Goal: Subscribe to service/newsletter

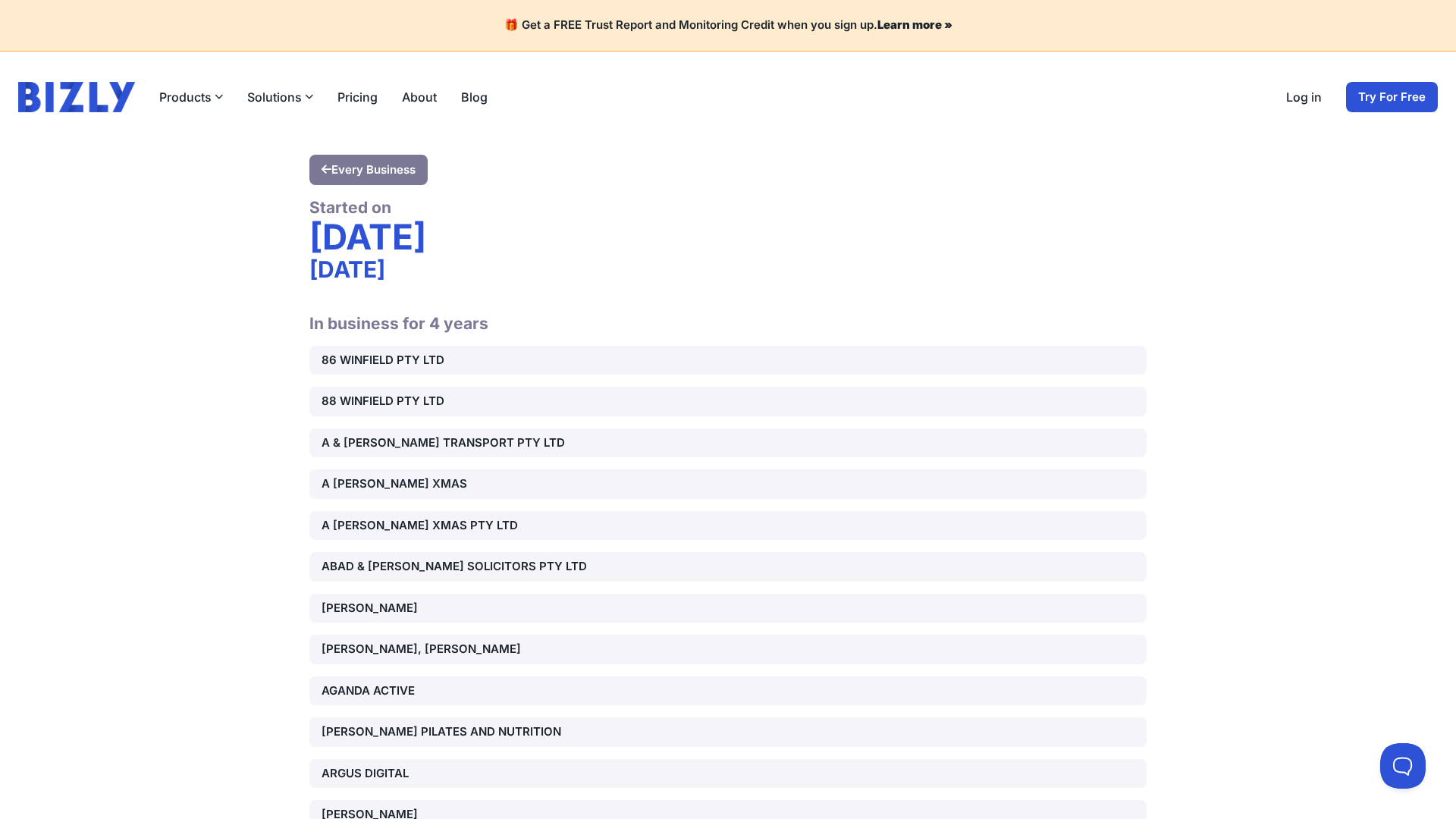
click at [728, 401] on div "88 WINFIELD PTY LTD" at bounding box center [728, 401] width 813 height 17
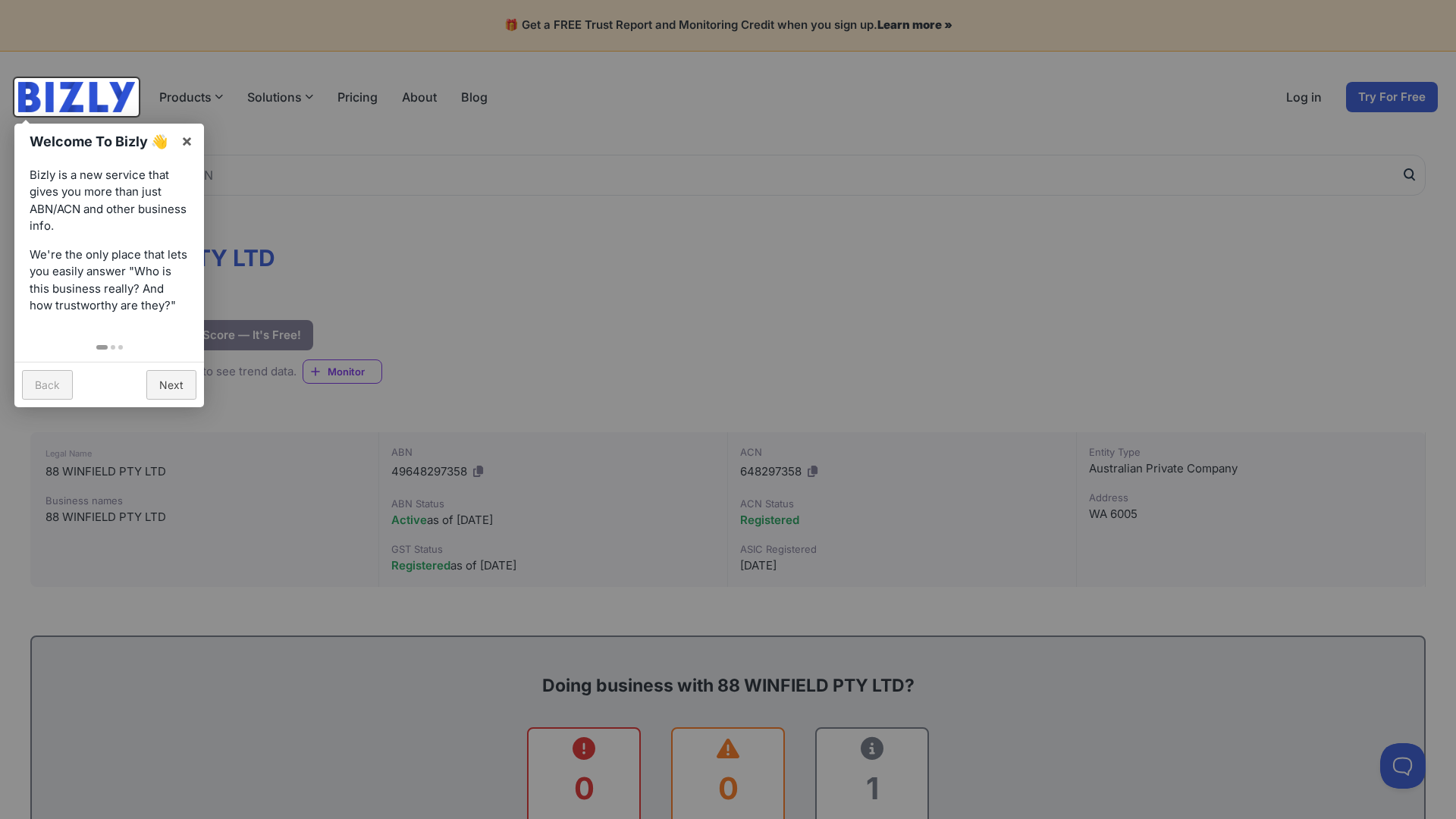
click at [171, 384] on link "Next" at bounding box center [171, 384] width 50 height 30
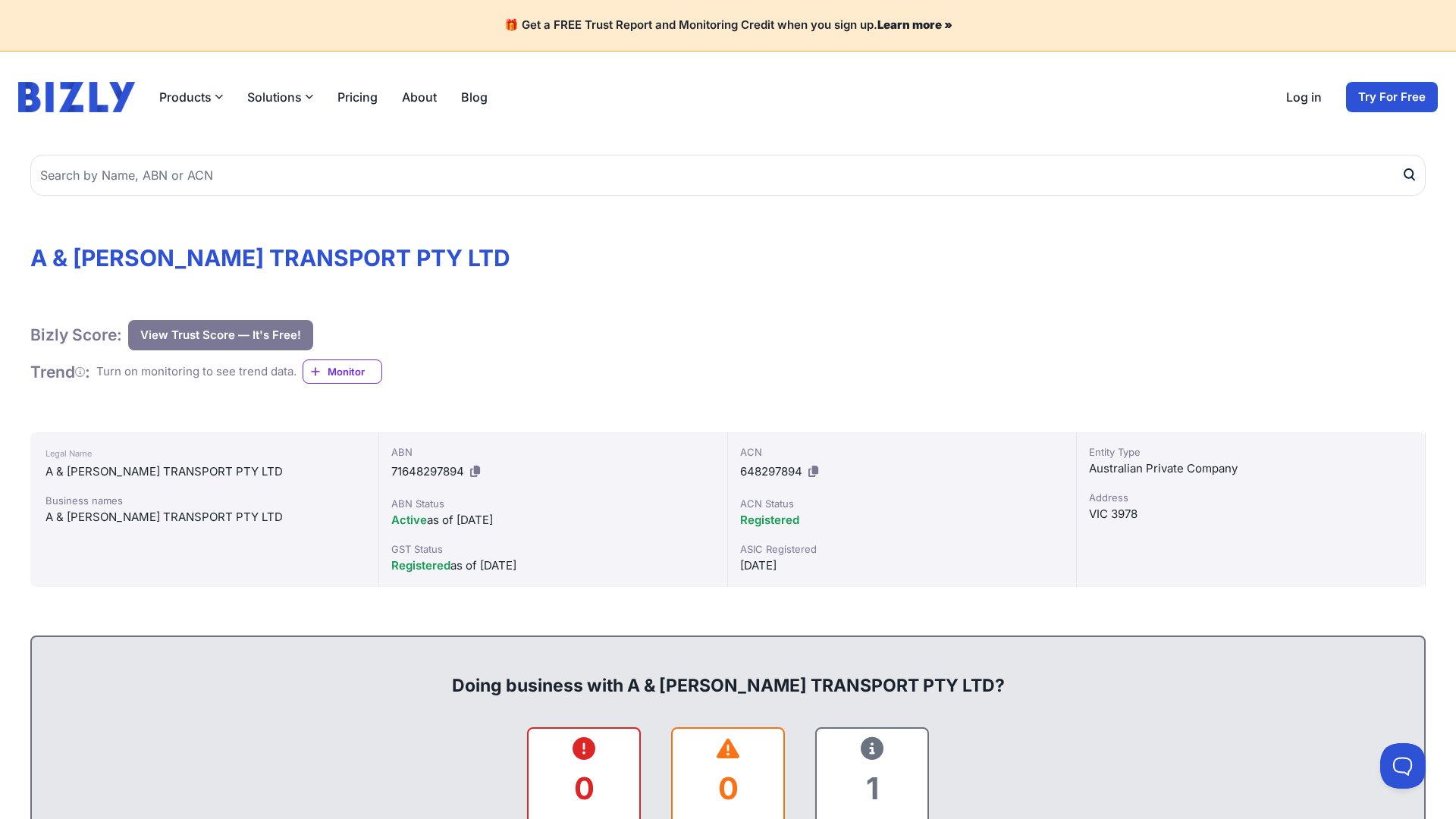
click at [814, 472] on icon at bounding box center [813, 471] width 10 height 11
click at [476, 472] on icon at bounding box center [475, 471] width 10 height 11
click at [349, 371] on span "Monitor" at bounding box center [354, 372] width 54 height 15
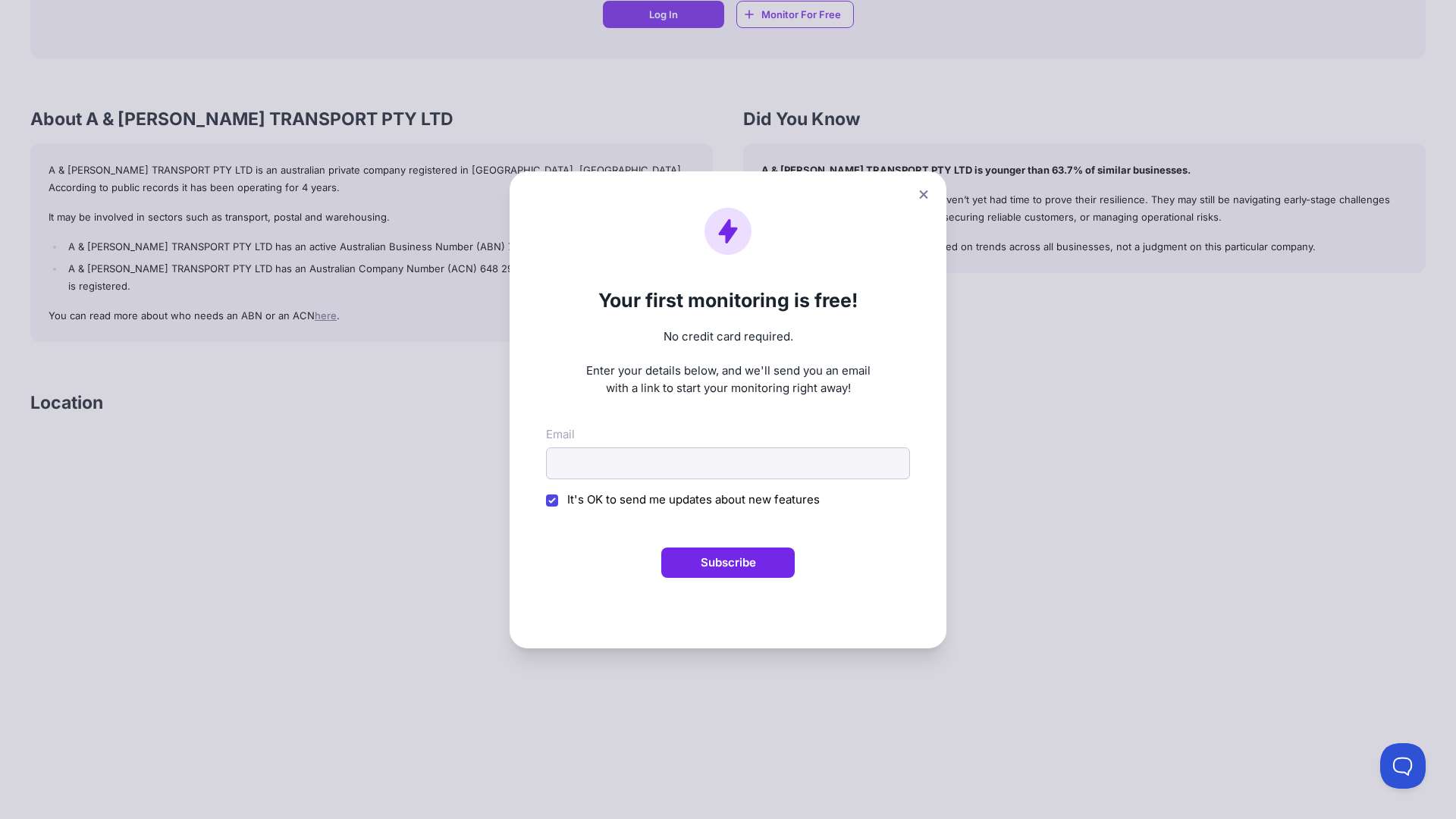
scroll to position [508, 0]
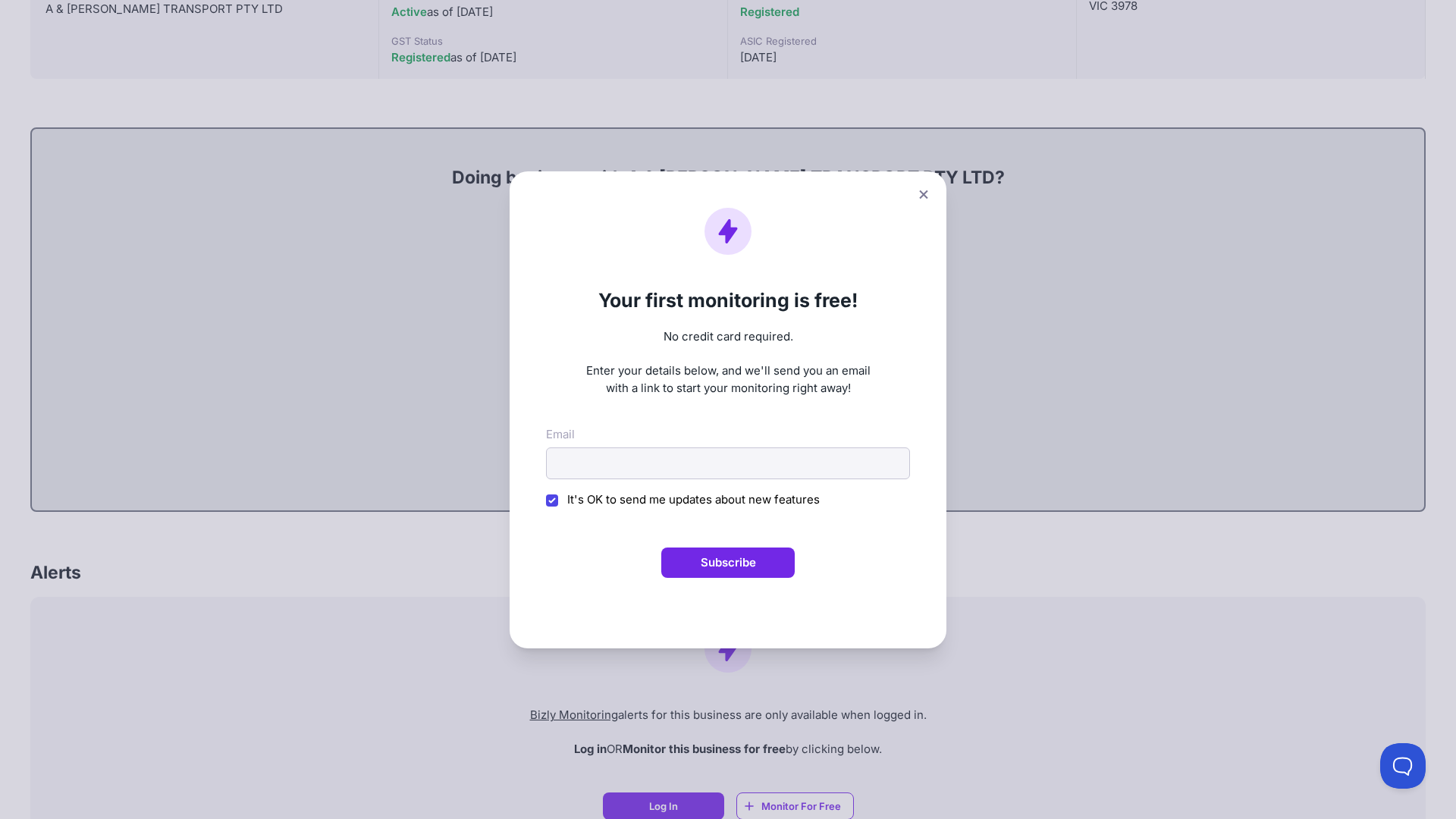
click at [728, 410] on form "Your first monitoring is free! No credit card required. Enter your details belo…" at bounding box center [728, 410] width 364 height 404
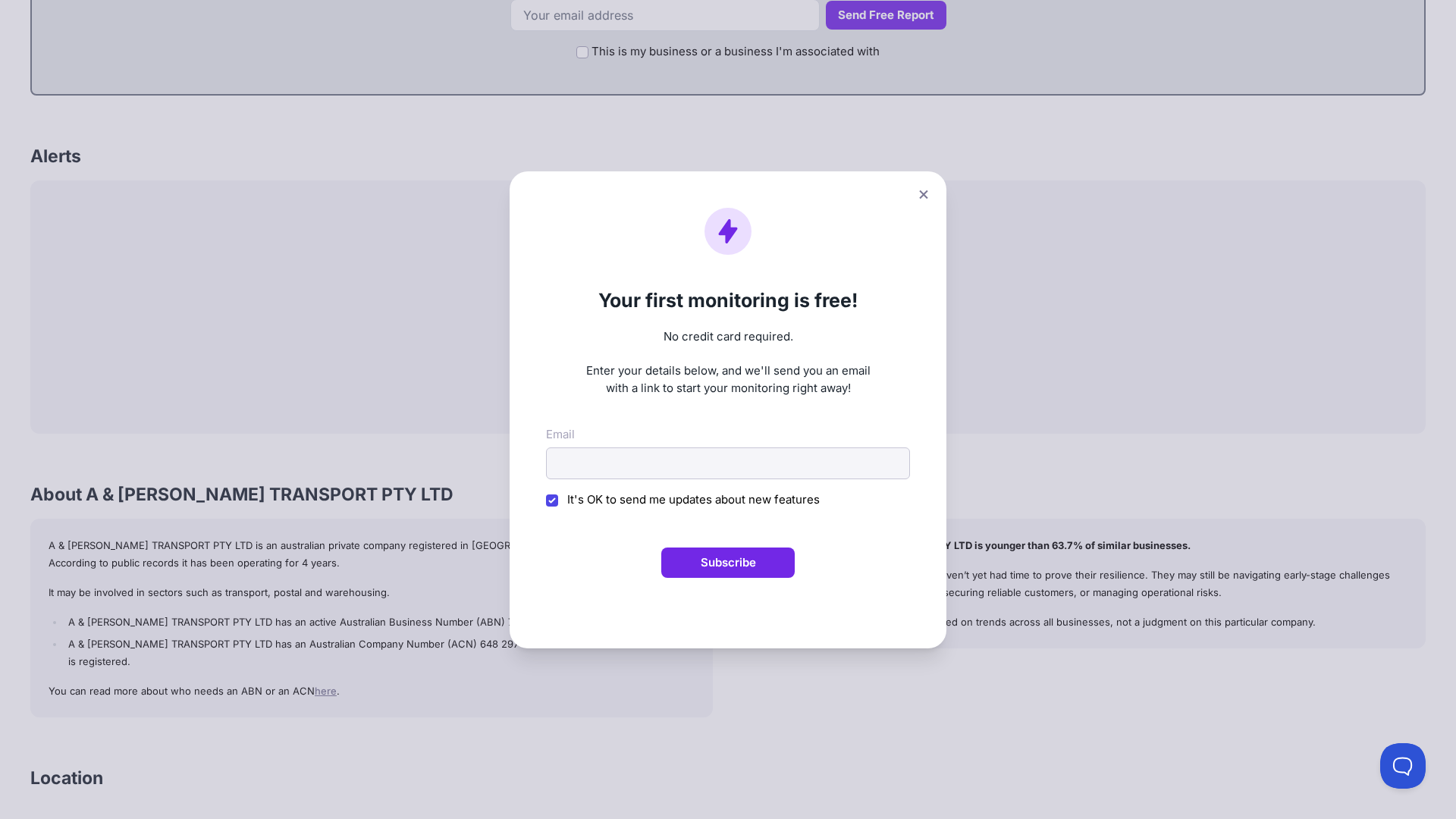
scroll to position [135, 0]
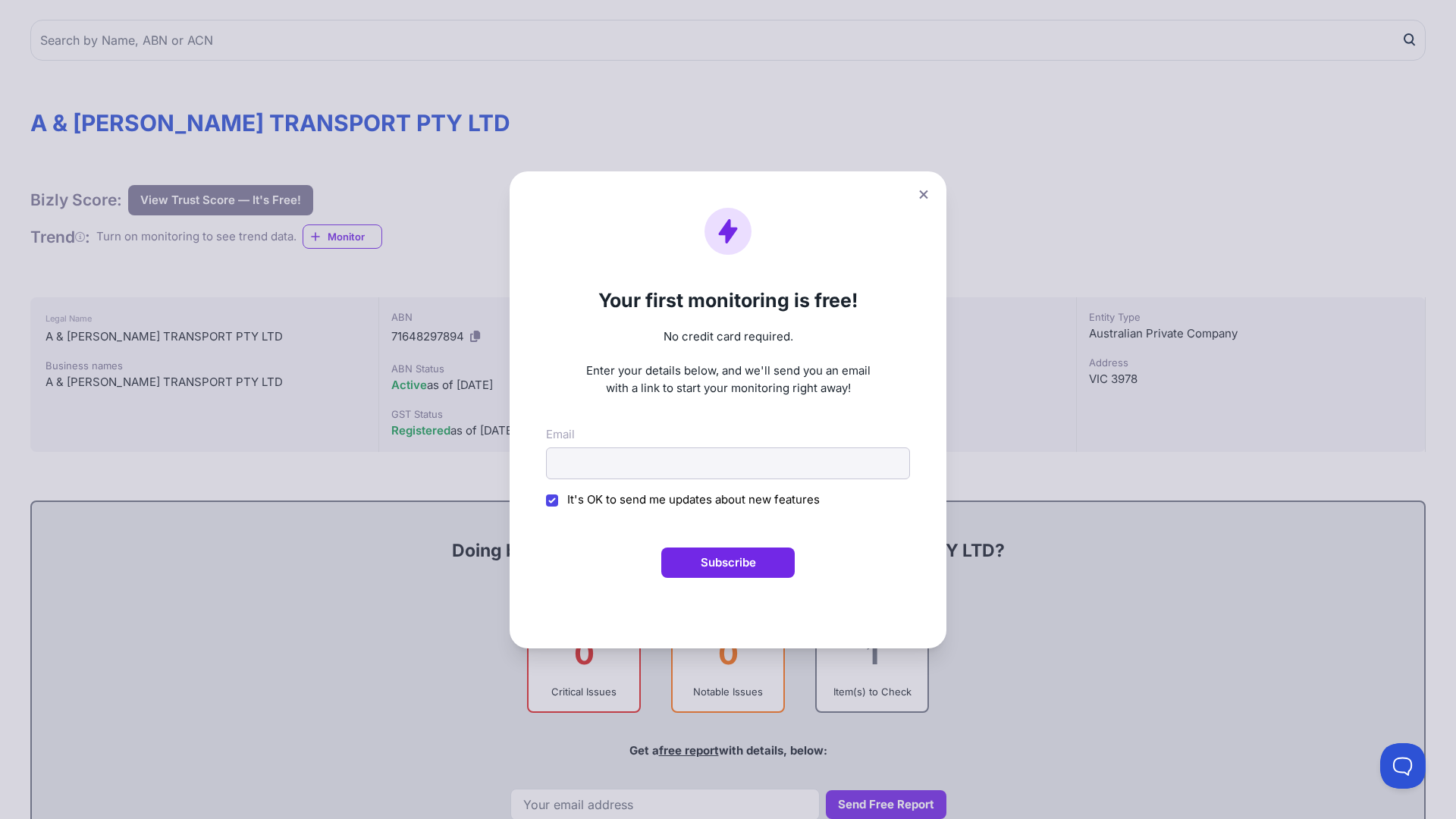
click at [728, 562] on button "Subscribe" at bounding box center [728, 563] width 134 height 30
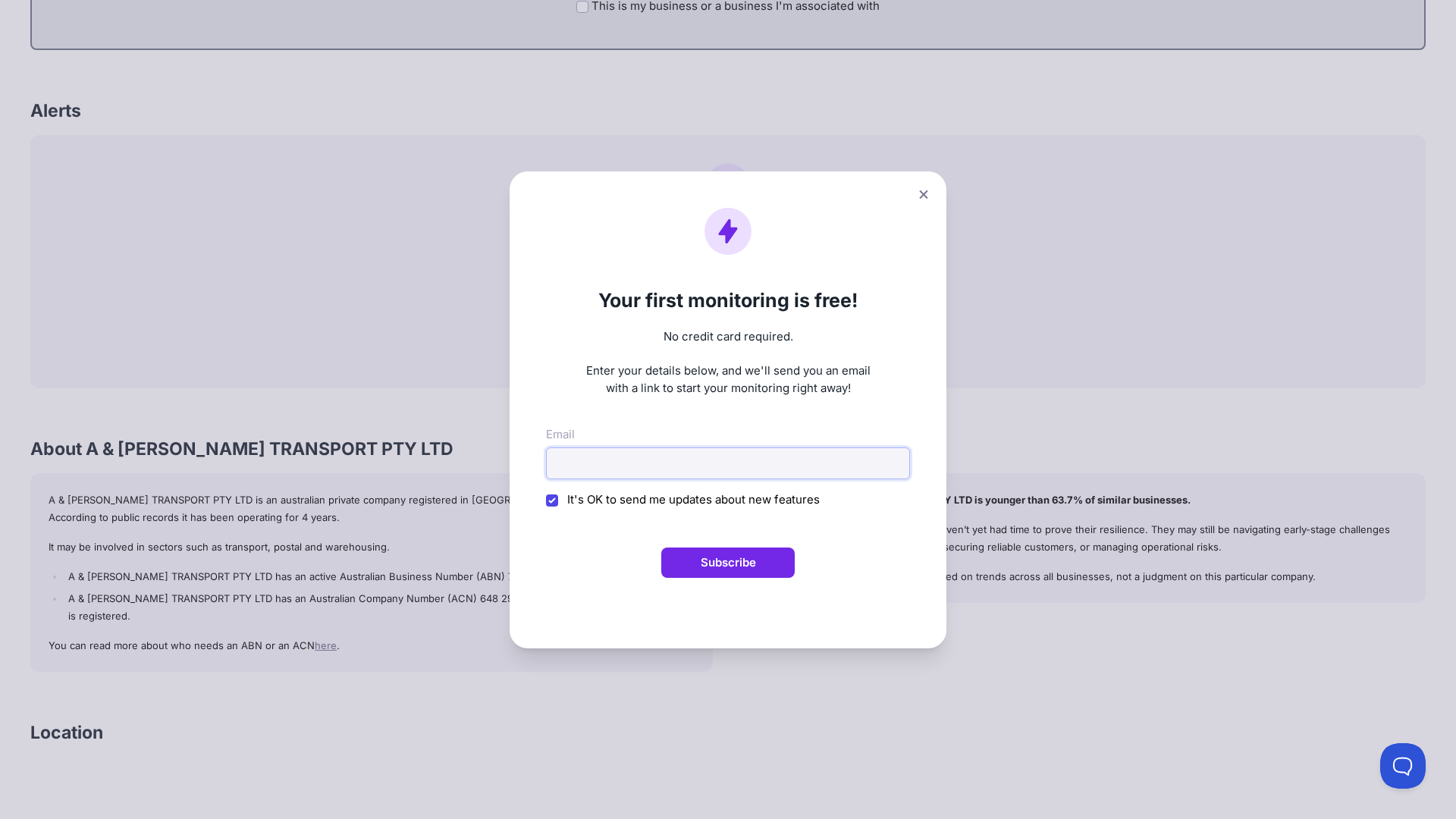
scroll to position [163, 0]
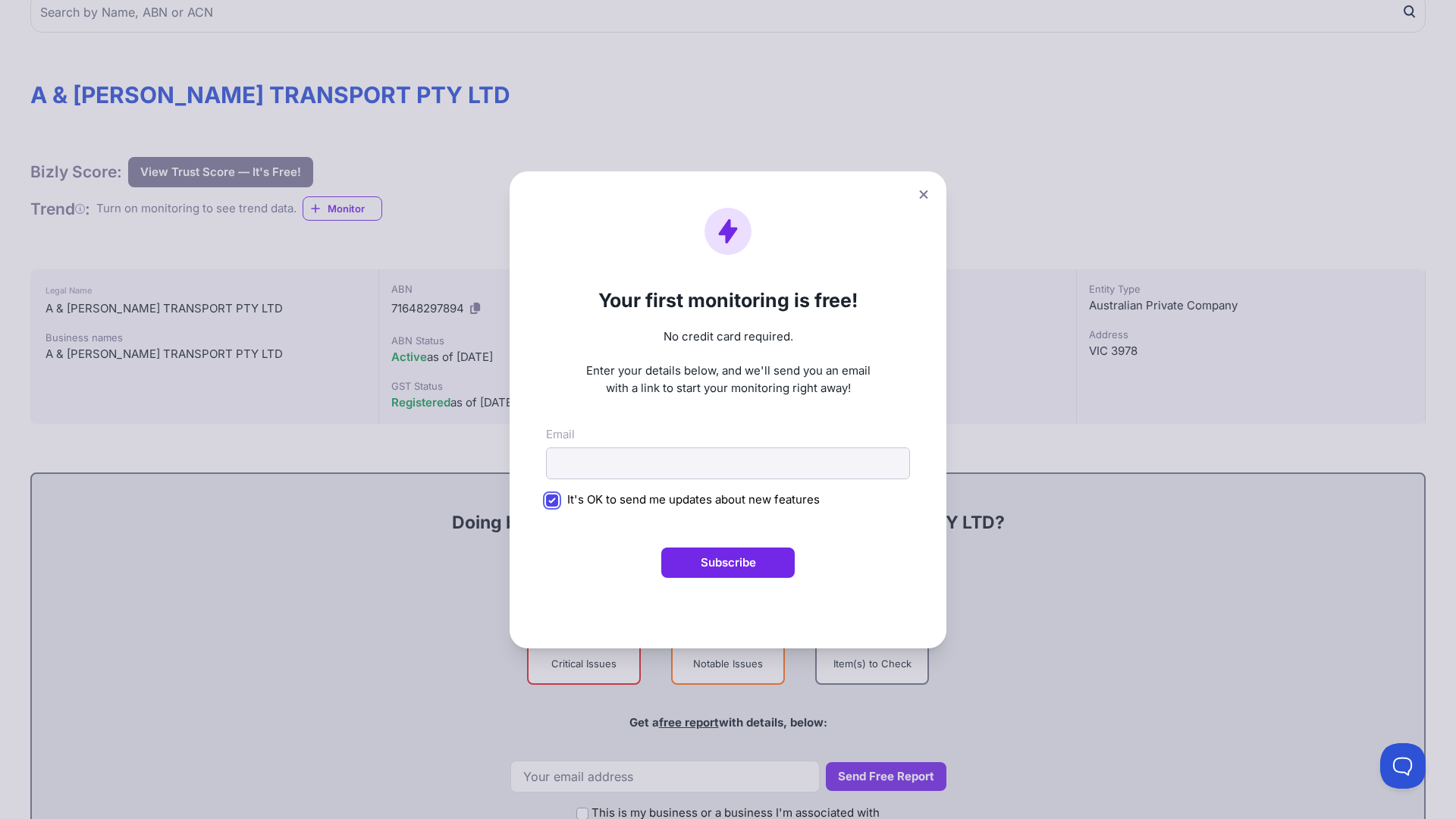
click at [552, 500] on input "It's OK to send me updates about new features" at bounding box center [552, 500] width 12 height 12
checkbox input "false"
click at [923, 194] on icon at bounding box center [923, 193] width 8 height 8
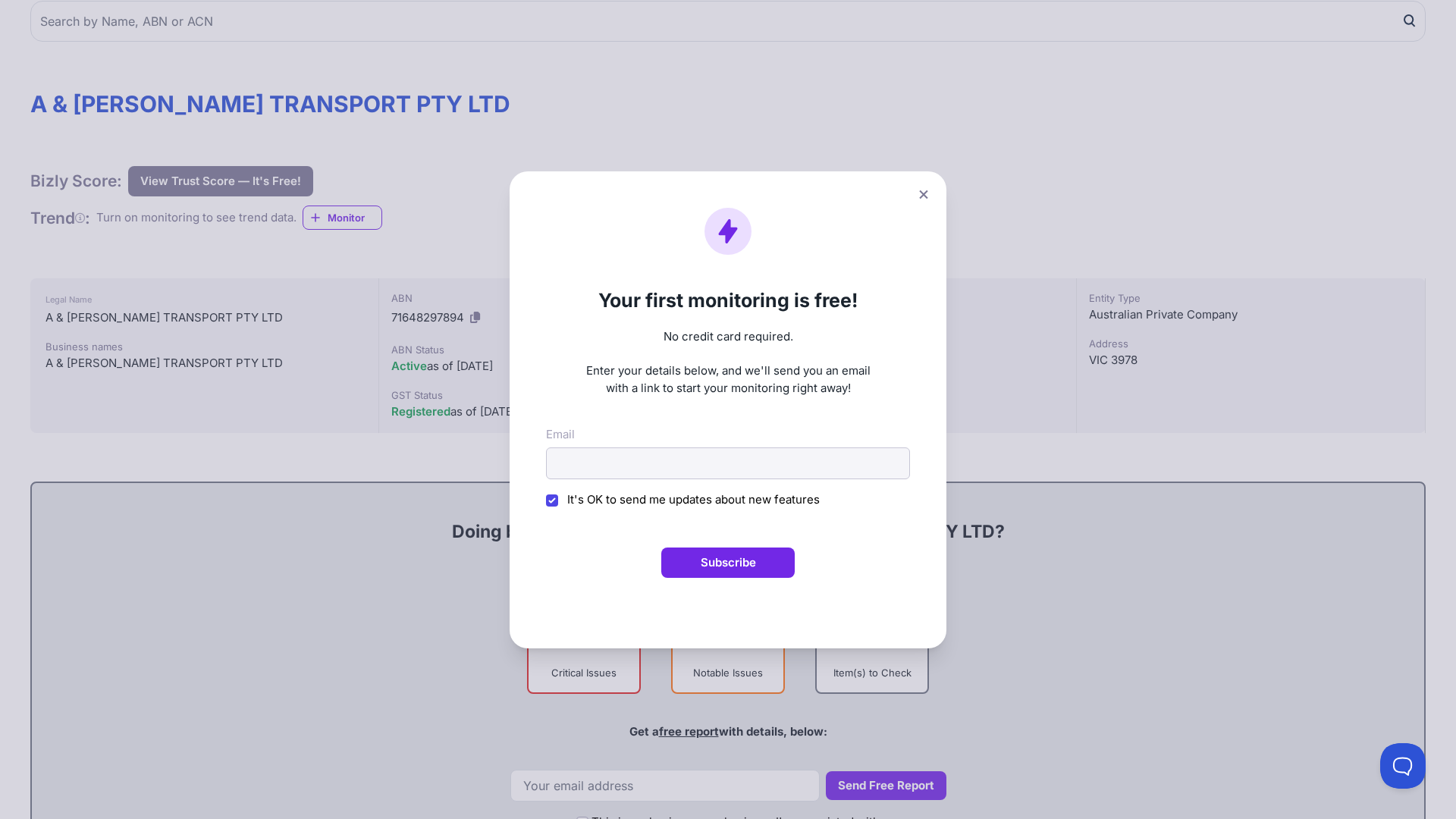
scroll to position [0, 0]
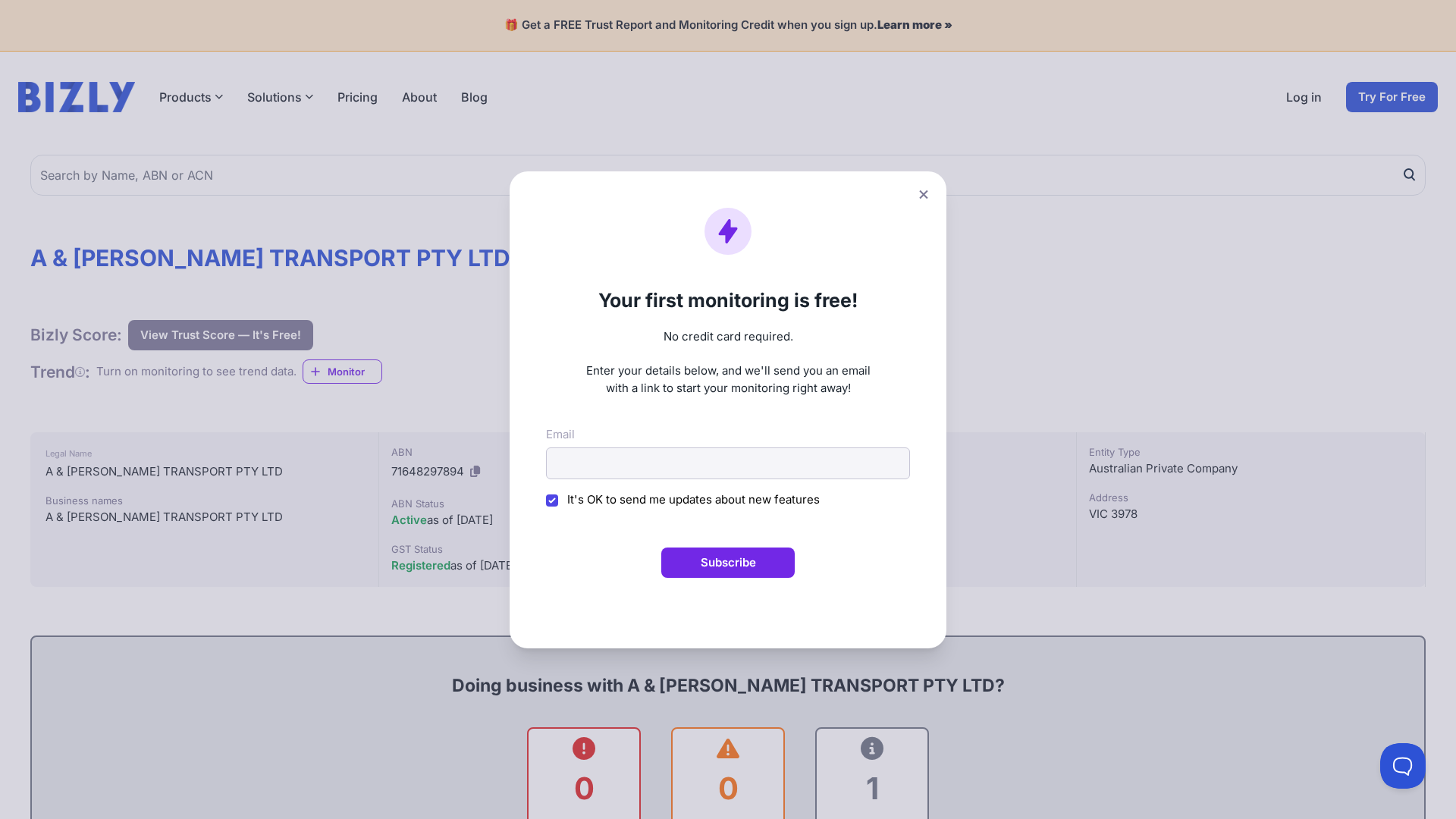
click at [728, 410] on form "Your first monitoring is free! No credit card required. Enter your details belo…" at bounding box center [728, 410] width 364 height 404
click at [728, 562] on button "Subscribe" at bounding box center [728, 563] width 134 height 30
click at [552, 500] on input "It's OK to send me updates about new features" at bounding box center [552, 500] width 12 height 12
checkbox input "false"
click at [923, 194] on icon at bounding box center [923, 193] width 8 height 8
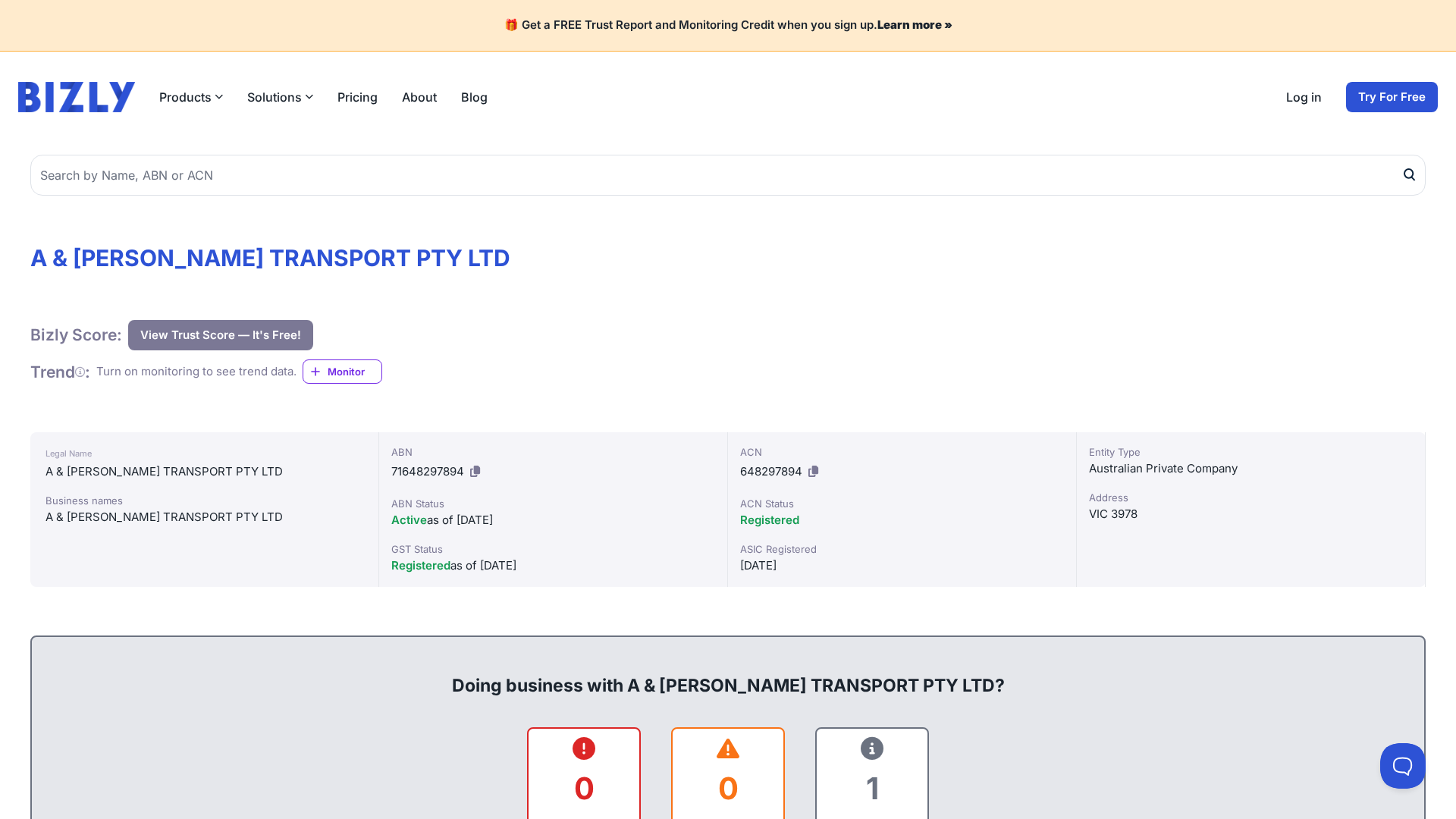
click at [349, 371] on span "Monitor" at bounding box center [354, 372] width 54 height 15
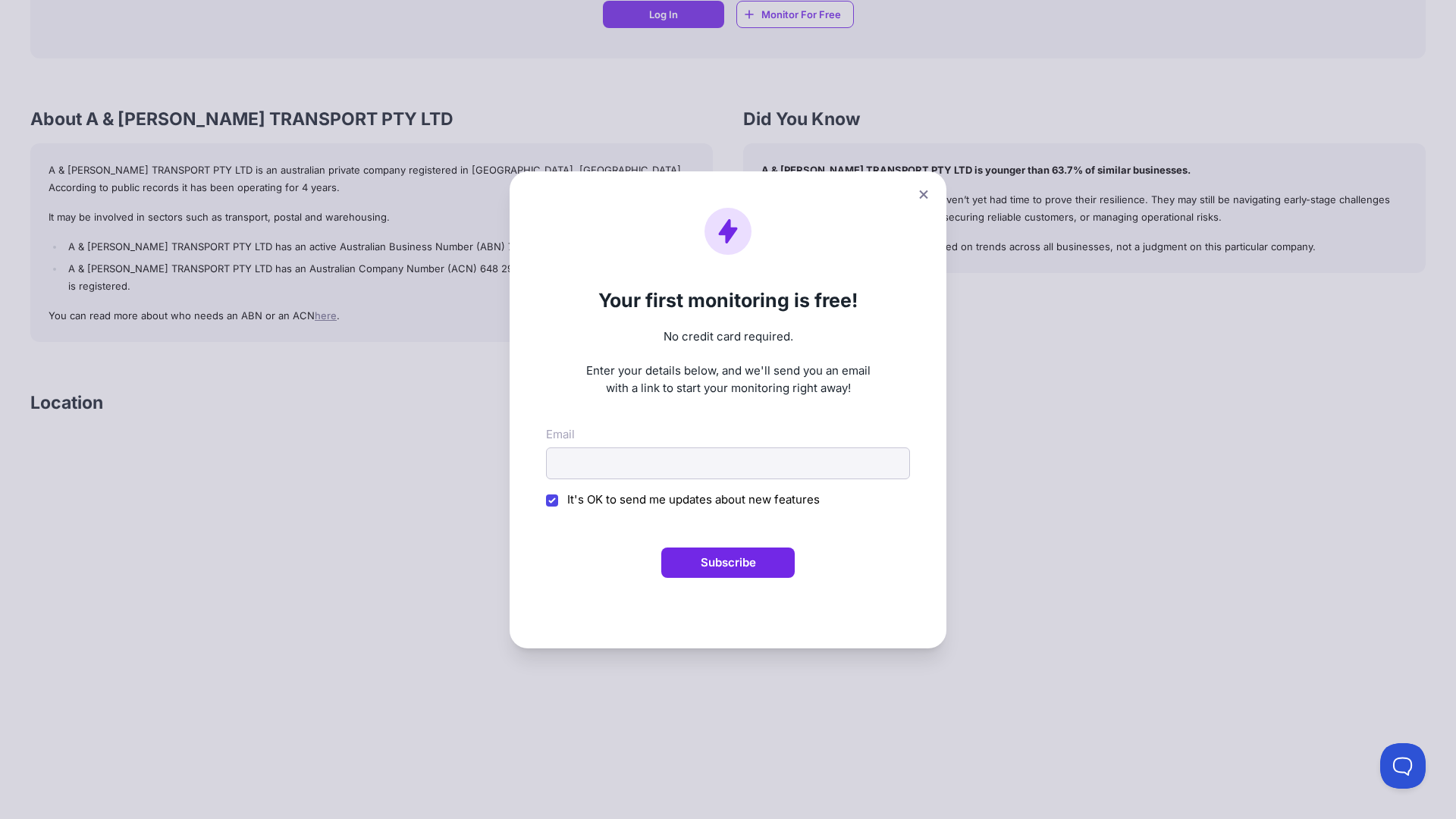
scroll to position [508, 0]
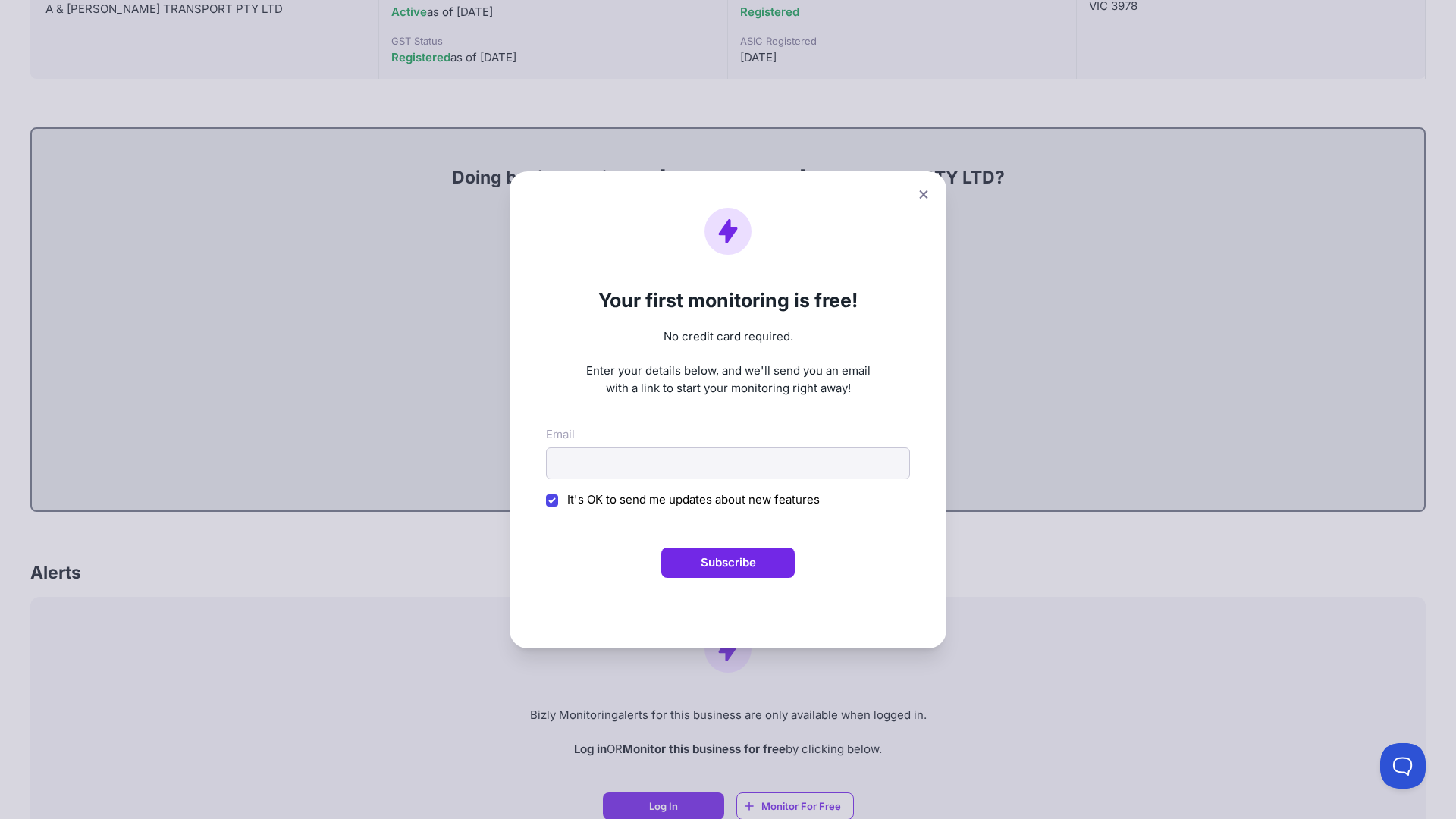
click at [728, 410] on form "Your first monitoring is free! No credit card required. Enter your details belo…" at bounding box center [728, 410] width 364 height 404
